Goal: Communication & Community: Answer question/provide support

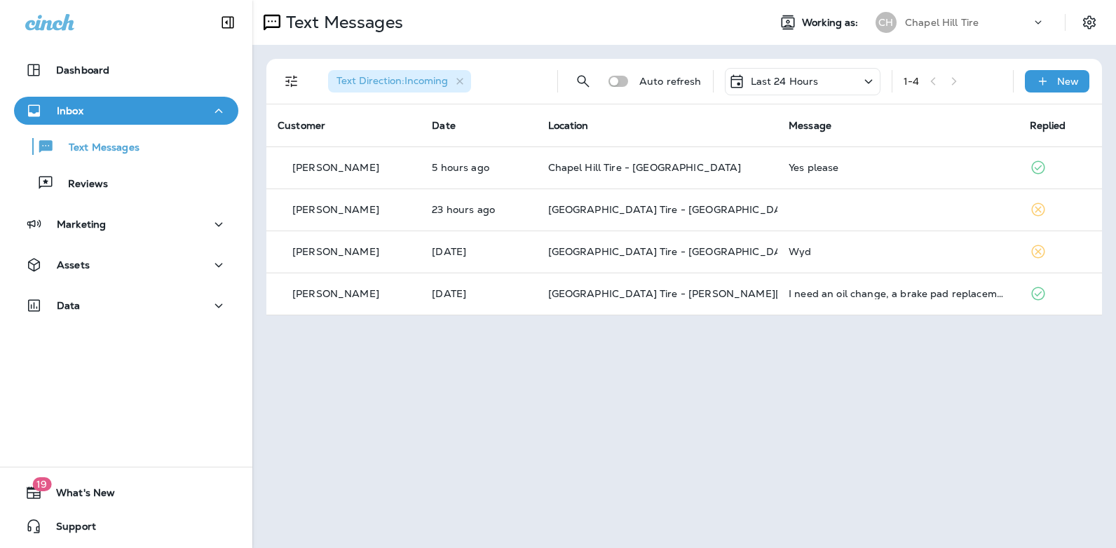
click at [868, 75] on icon at bounding box center [868, 82] width 17 height 18
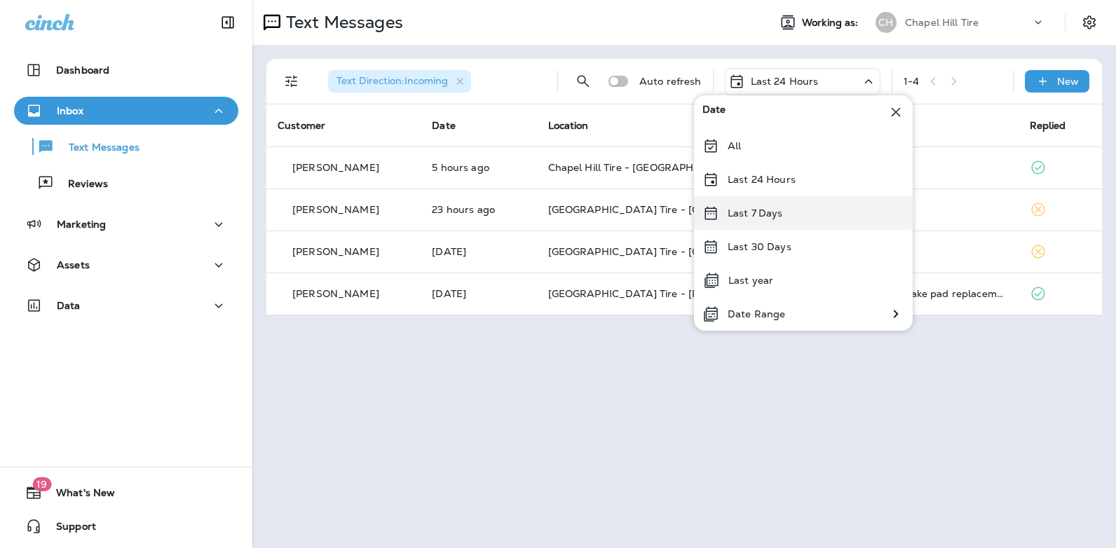
click at [801, 208] on div "Last 7 Days" at bounding box center [803, 213] width 219 height 34
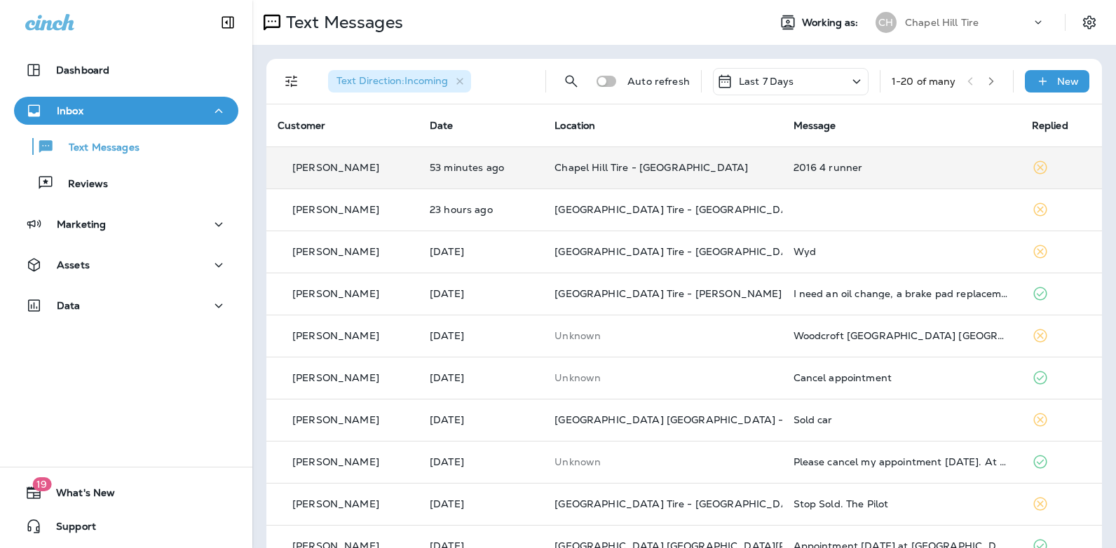
click at [808, 167] on div "2016 4 runner" at bounding box center [902, 167] width 216 height 11
click at [808, 167] on div at bounding box center [933, 104] width 463 height 186
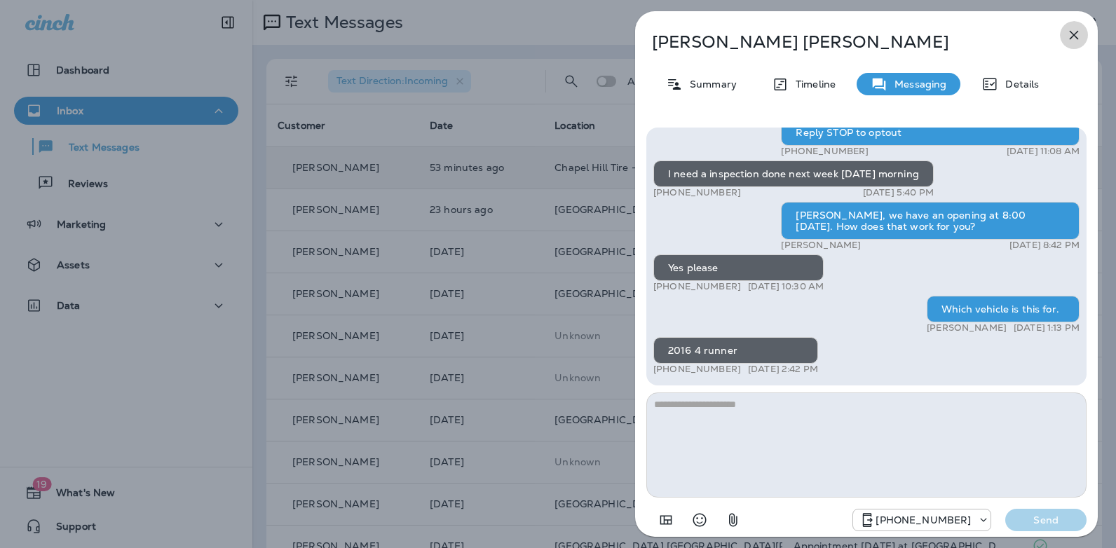
click at [1078, 32] on icon "button" at bounding box center [1074, 35] width 17 height 17
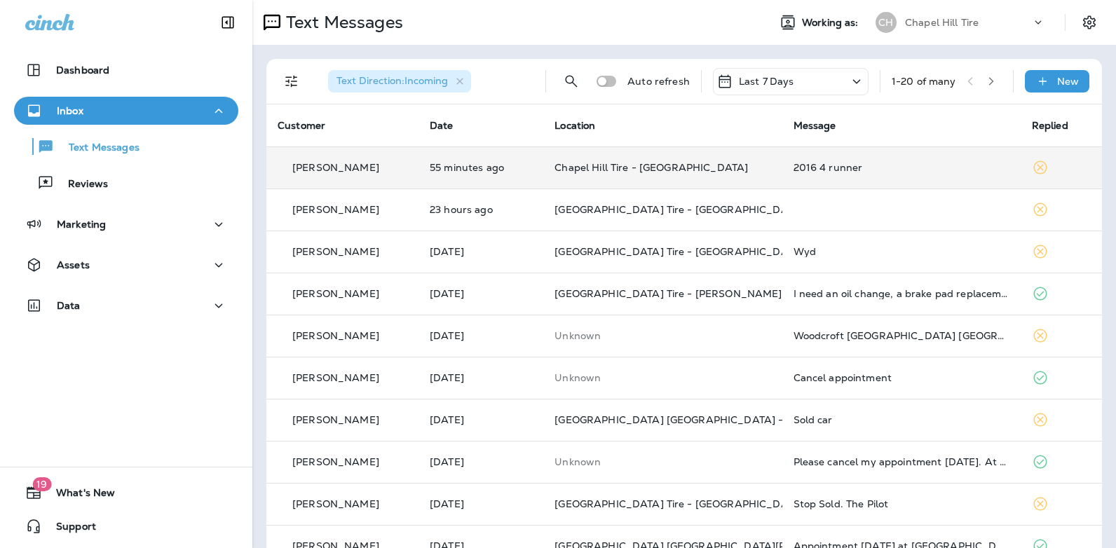
click at [810, 167] on div "2016 4 runner" at bounding box center [902, 167] width 216 height 11
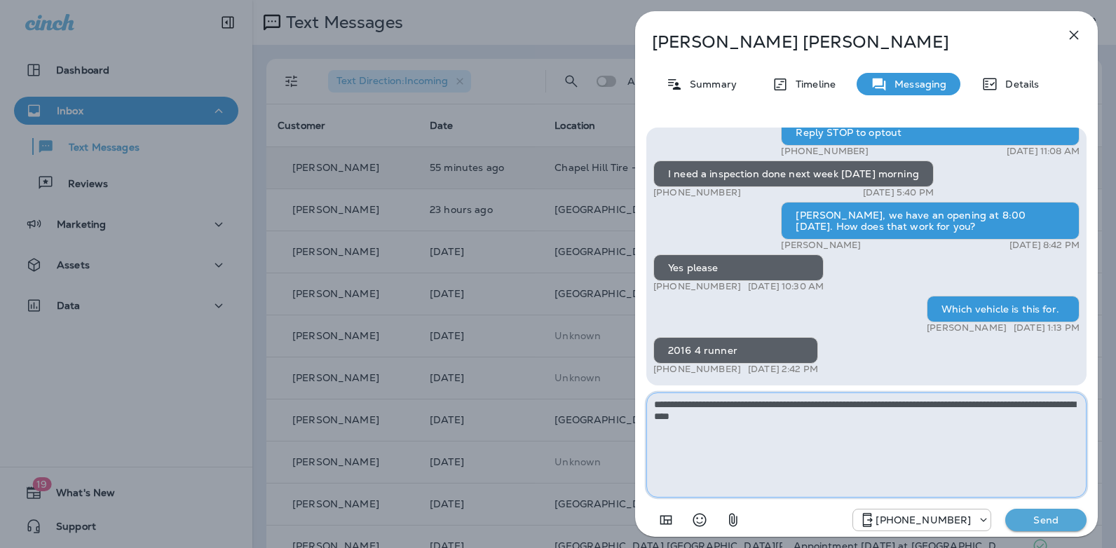
type textarea "**********"
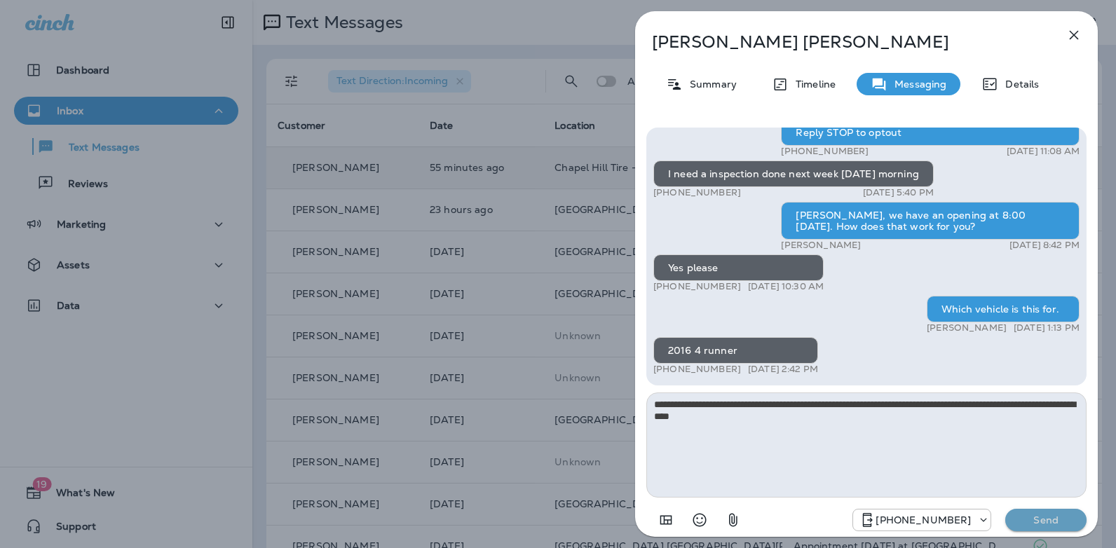
click at [1019, 515] on p "Send" at bounding box center [1046, 520] width 59 height 13
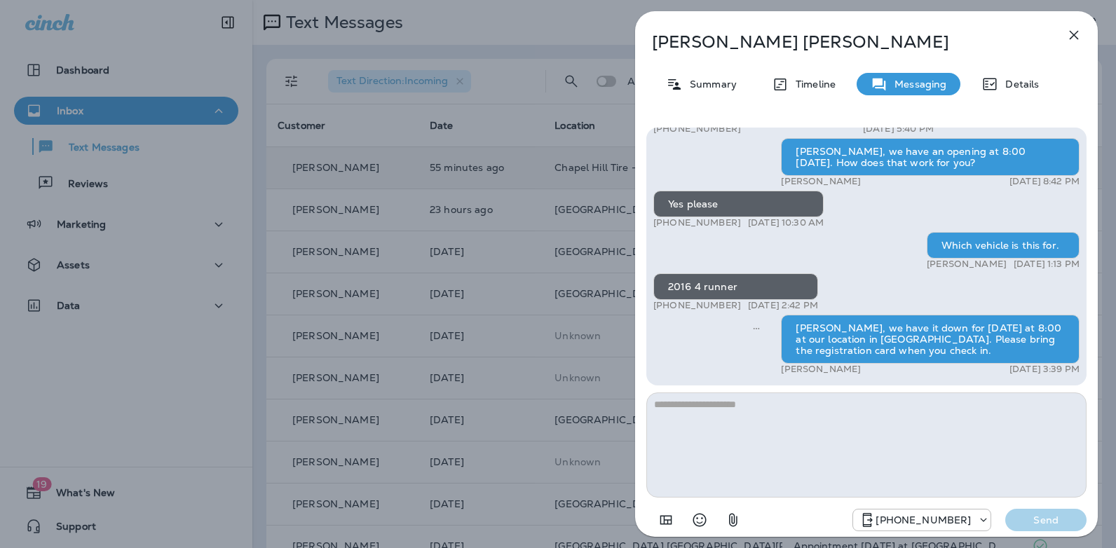
click at [1079, 38] on icon "button" at bounding box center [1074, 35] width 17 height 17
